Goal: Check status: Check status

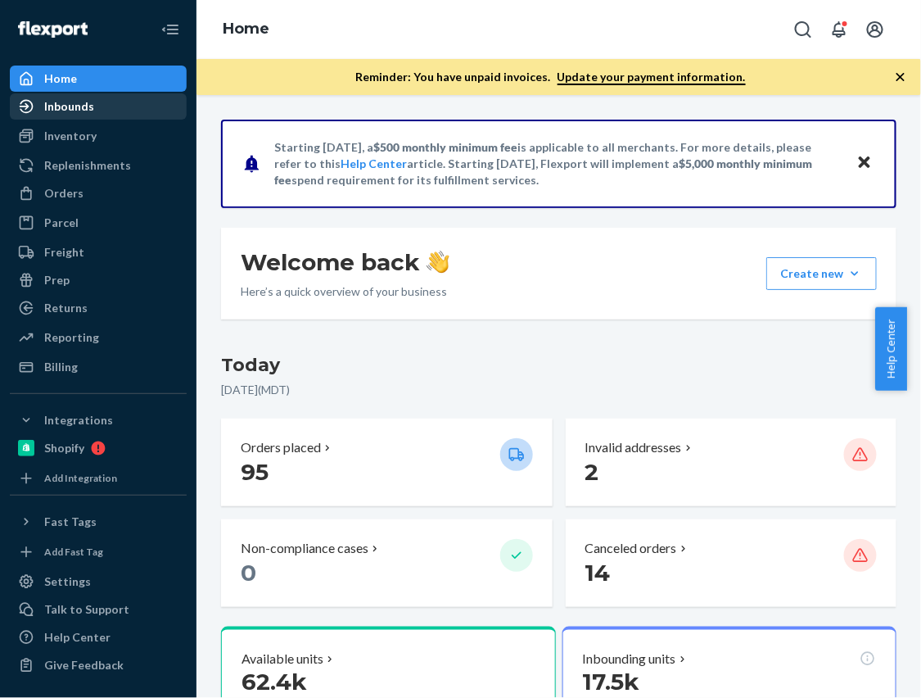
click at [58, 119] on link "Inbounds" at bounding box center [98, 106] width 177 height 26
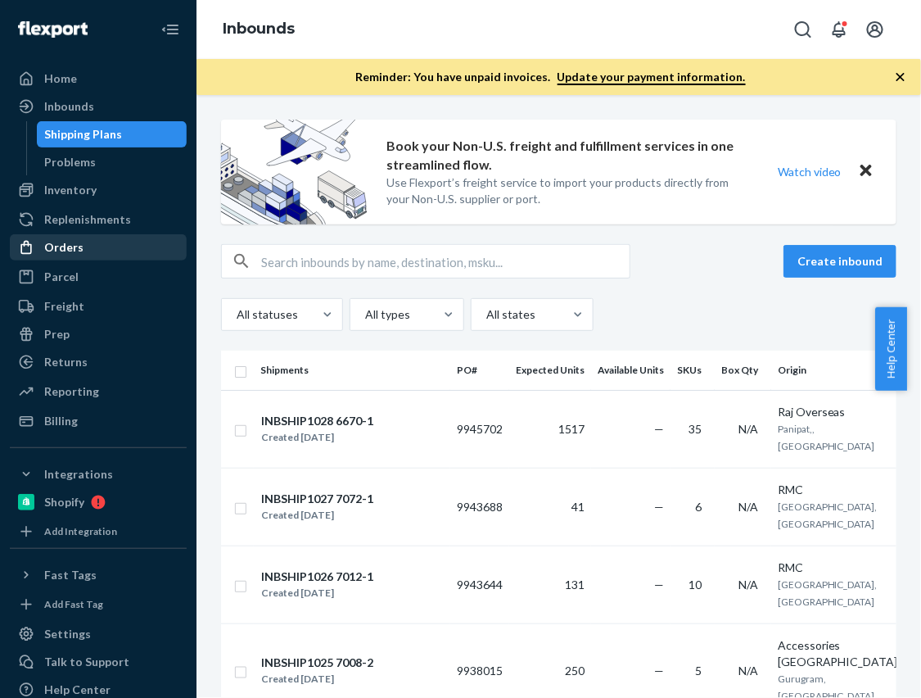
click at [54, 239] on div "Orders" at bounding box center [63, 247] width 39 height 16
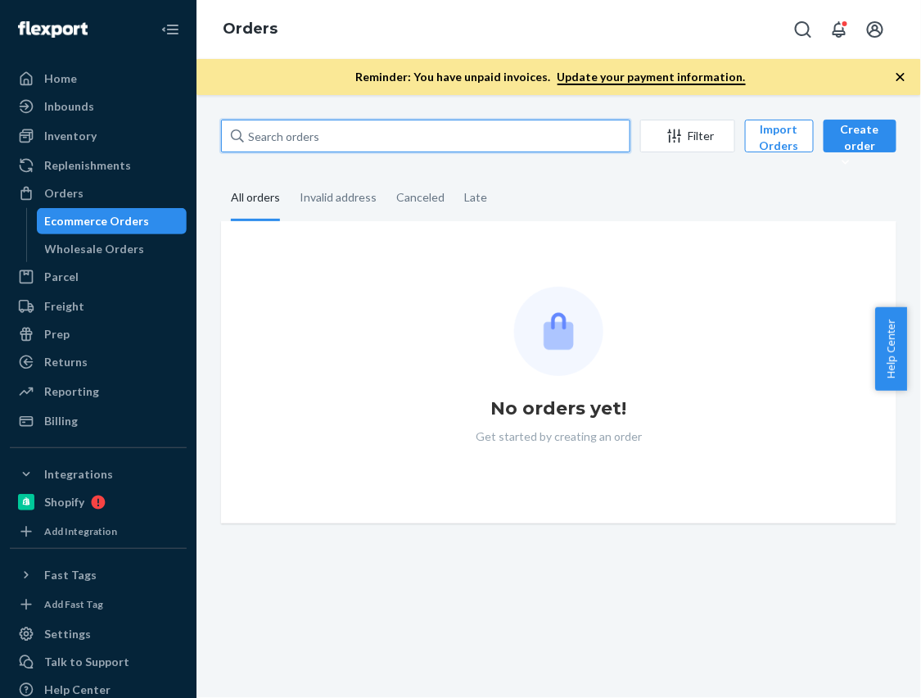
click at [438, 120] on input "text" at bounding box center [426, 136] width 410 height 33
paste input "818231"
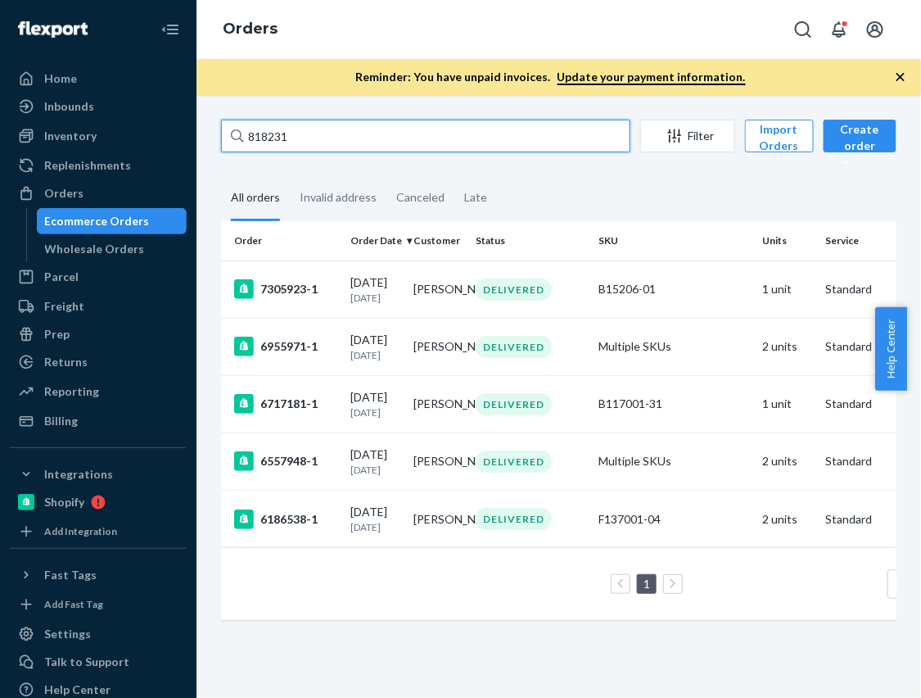
type input "818231"
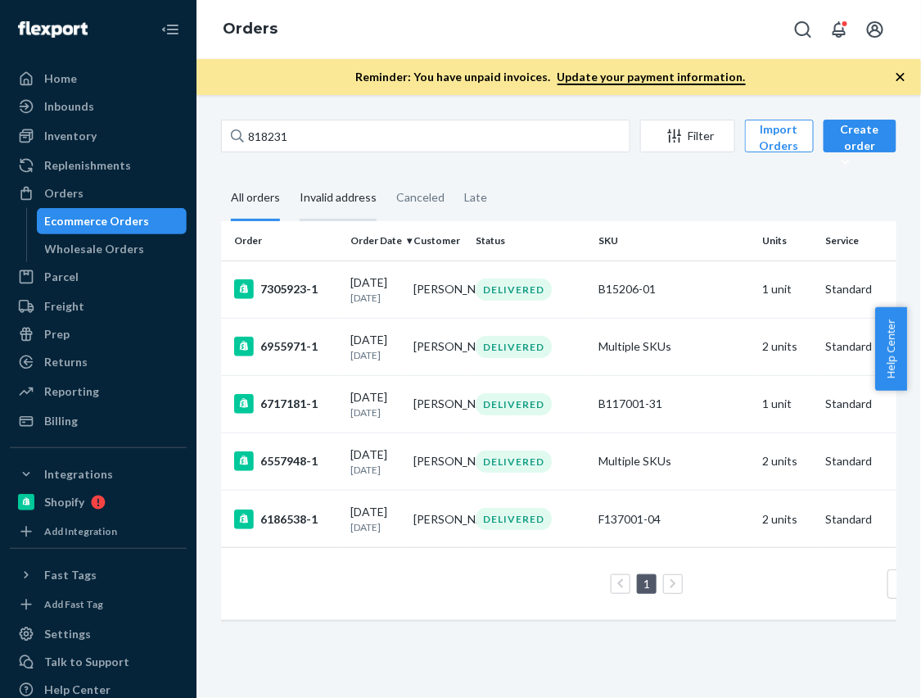
click at [355, 202] on div "Invalid address" at bounding box center [338, 198] width 77 height 45
click at [290, 176] on input "Invalid address" at bounding box center [290, 176] width 0 height 0
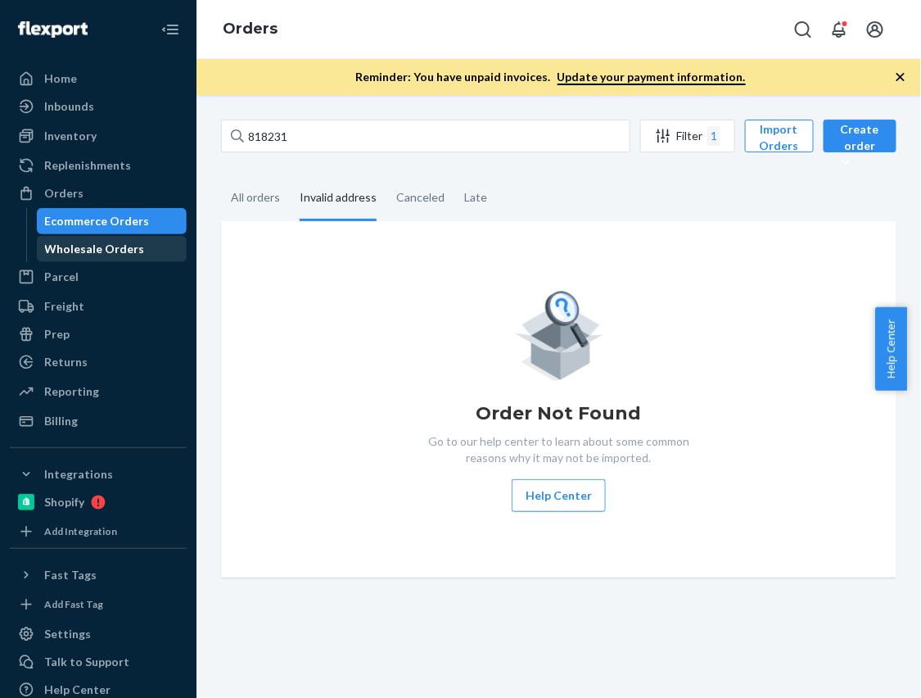
click at [114, 261] on link "Wholesale Orders" at bounding box center [112, 249] width 151 height 26
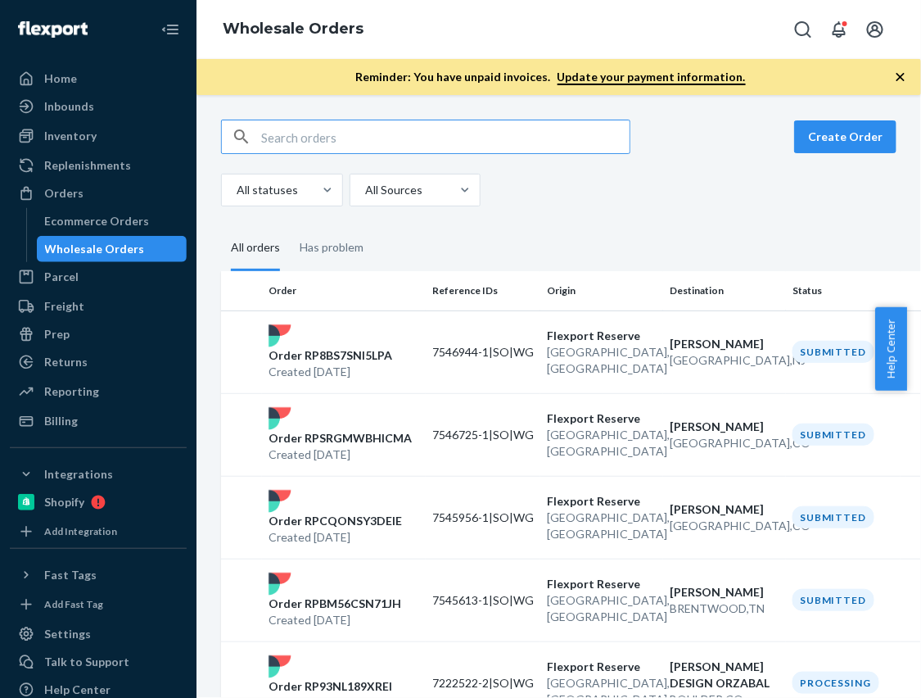
click at [343, 141] on input "text" at bounding box center [445, 136] width 369 height 33
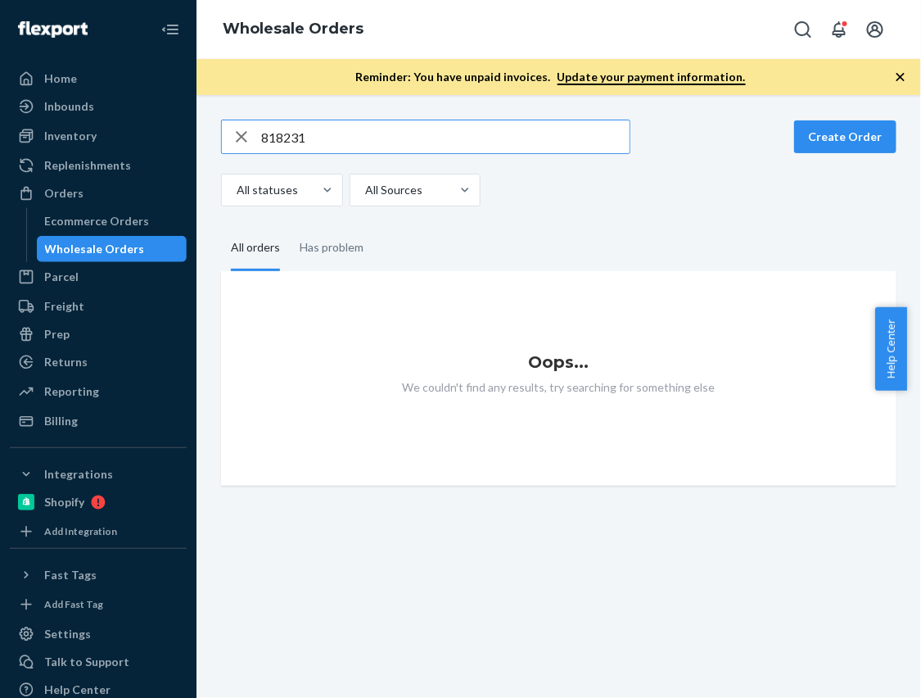
type input "818231"
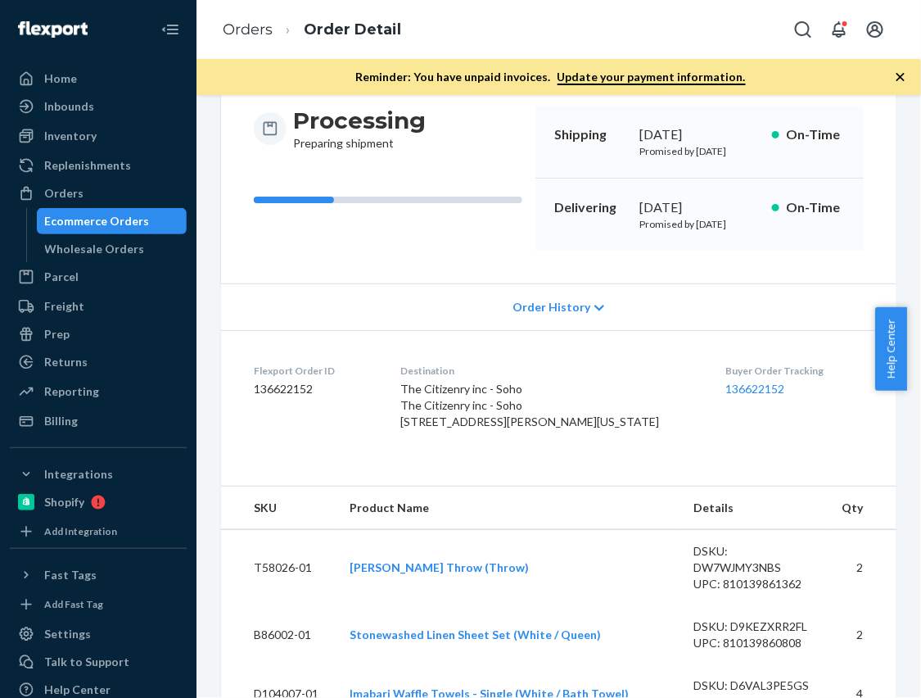
scroll to position [126, 0]
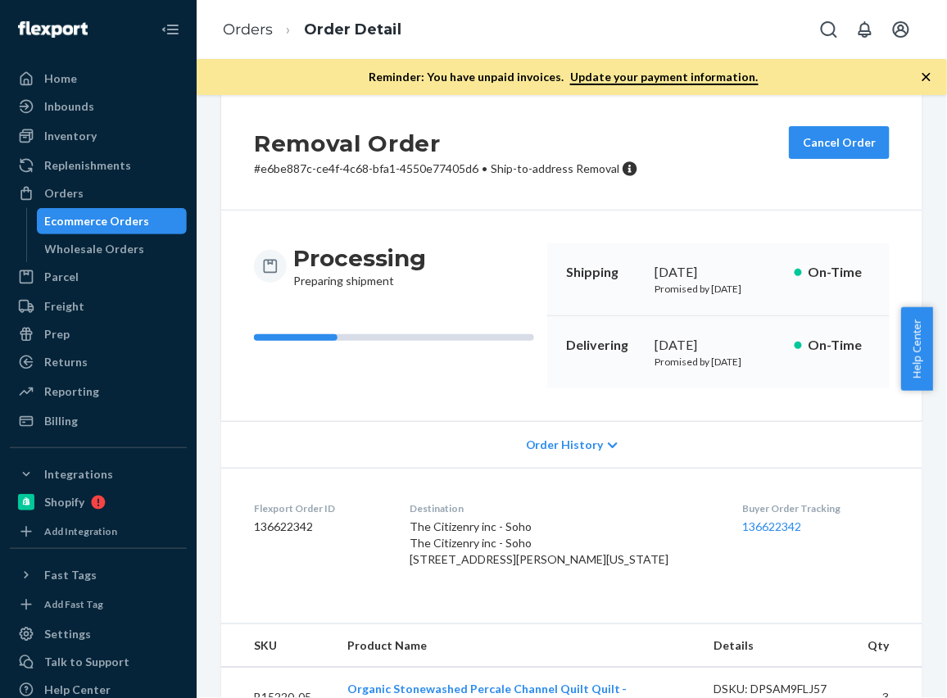
scroll to position [29, 0]
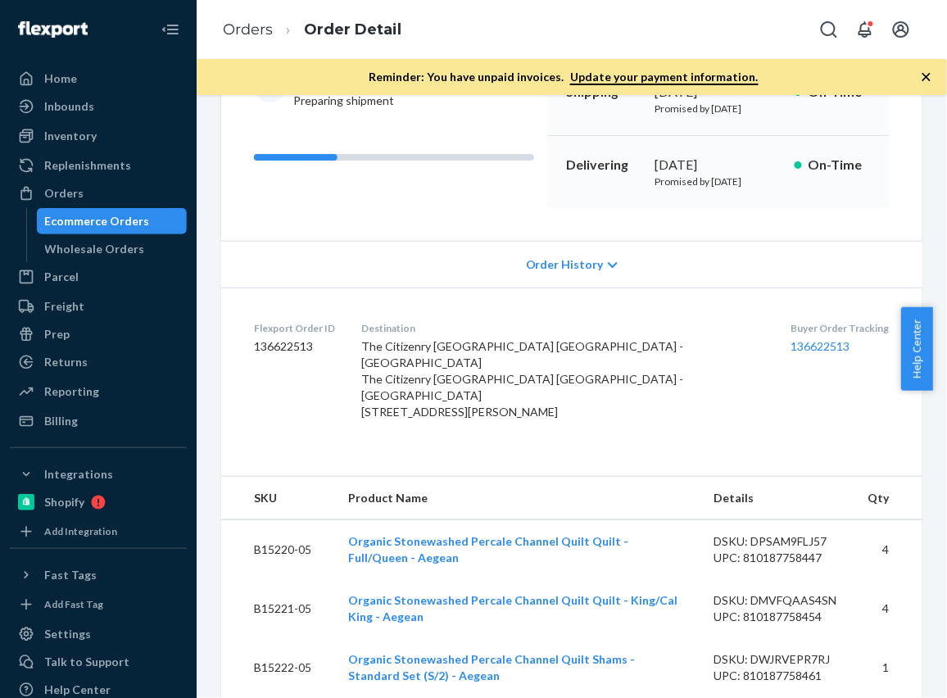
scroll to position [243, 0]
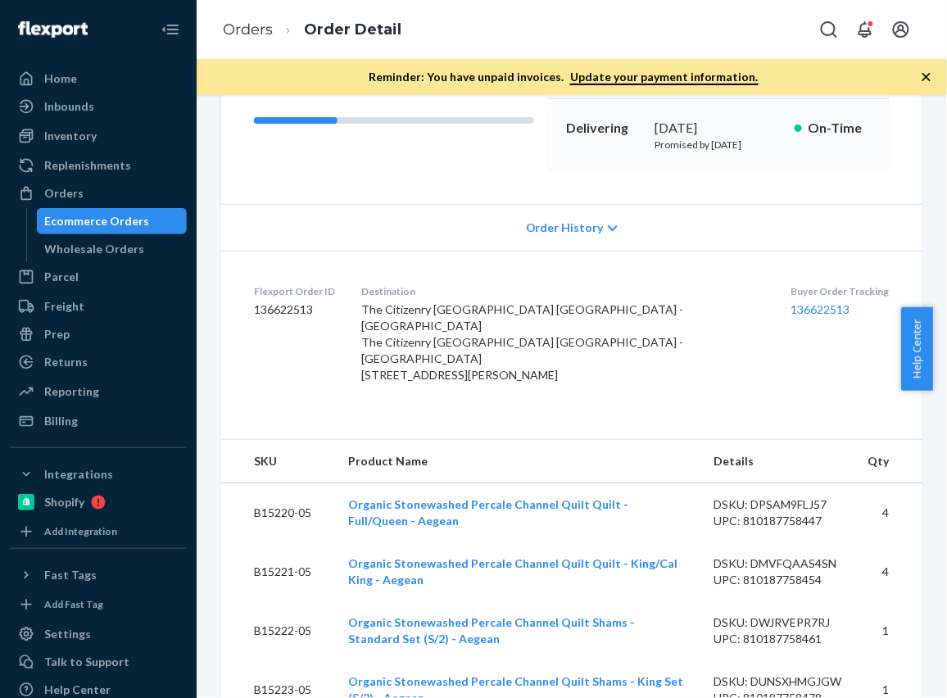
click at [5, 607] on div "Home Inbounds Shipping Plans Problems Inventory Products Branded Packaging Repl…" at bounding box center [98, 349] width 197 height 698
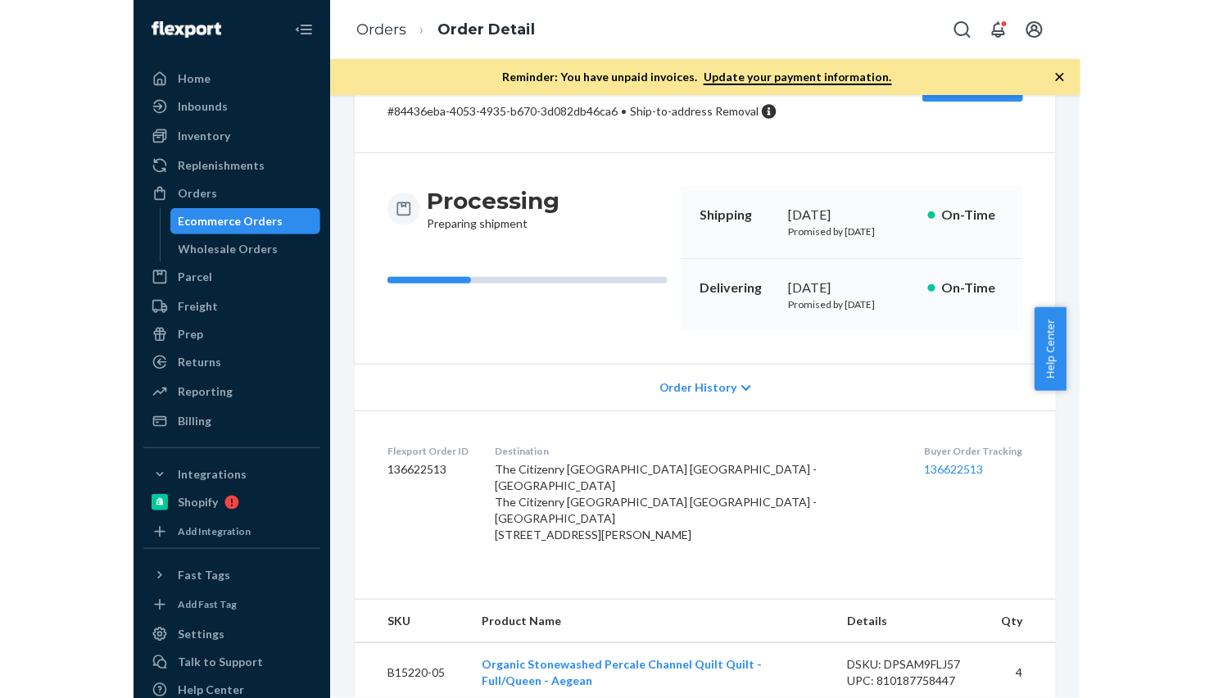
scroll to position [0, 0]
